Goal: Information Seeking & Learning: Learn about a topic

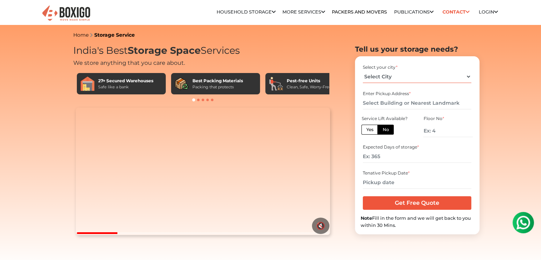
click at [371, 75] on select "Select City [GEOGRAPHIC_DATA] [GEOGRAPHIC_DATA] [GEOGRAPHIC_DATA] [GEOGRAPHIC_D…" at bounding box center [417, 76] width 108 height 12
select select "[GEOGRAPHIC_DATA]"
click at [363, 70] on select "Select City [GEOGRAPHIC_DATA] [GEOGRAPHIC_DATA] [GEOGRAPHIC_DATA] [GEOGRAPHIC_D…" at bounding box center [417, 76] width 108 height 12
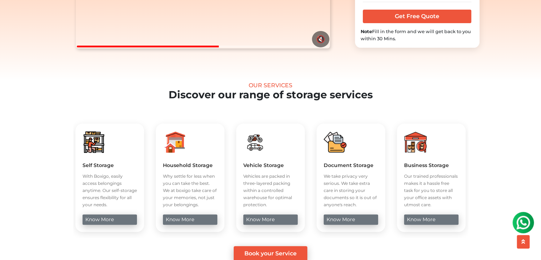
scroll to position [213, 0]
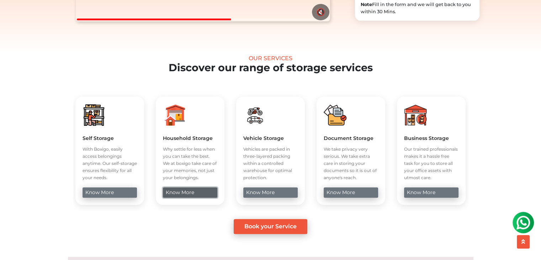
click at [202, 197] on link "know more" at bounding box center [190, 192] width 54 height 10
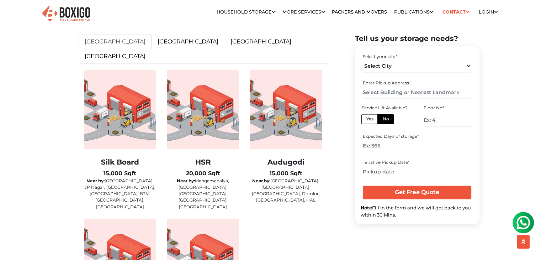
scroll to position [1138, 0]
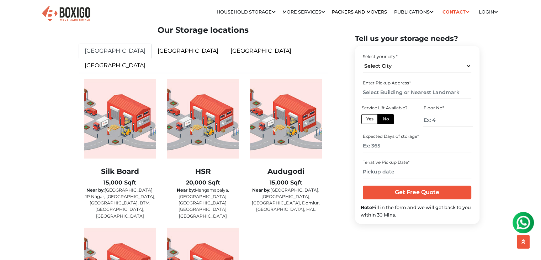
click at [84, 12] on img at bounding box center [66, 13] width 50 height 17
